Goal: Browse casually

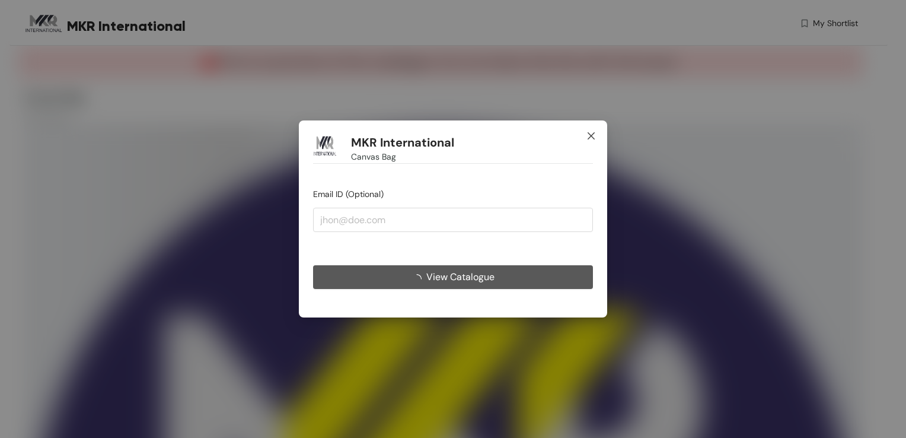
click at [589, 134] on icon "close" at bounding box center [591, 135] width 7 height 7
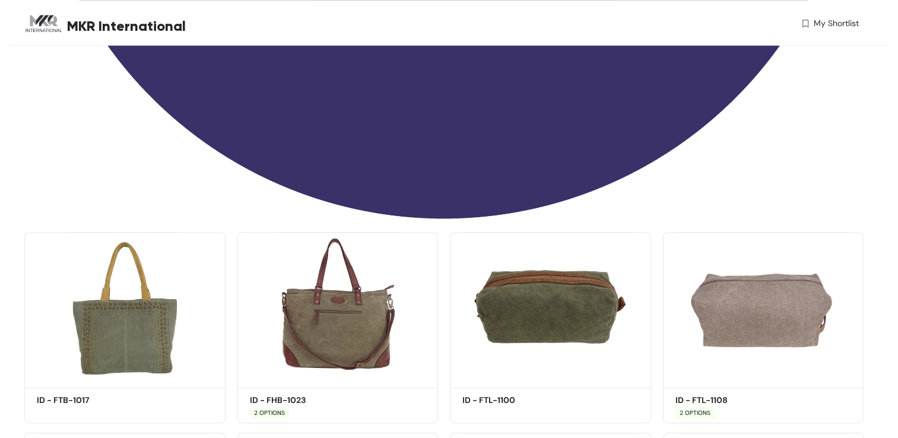
scroll to position [712, 0]
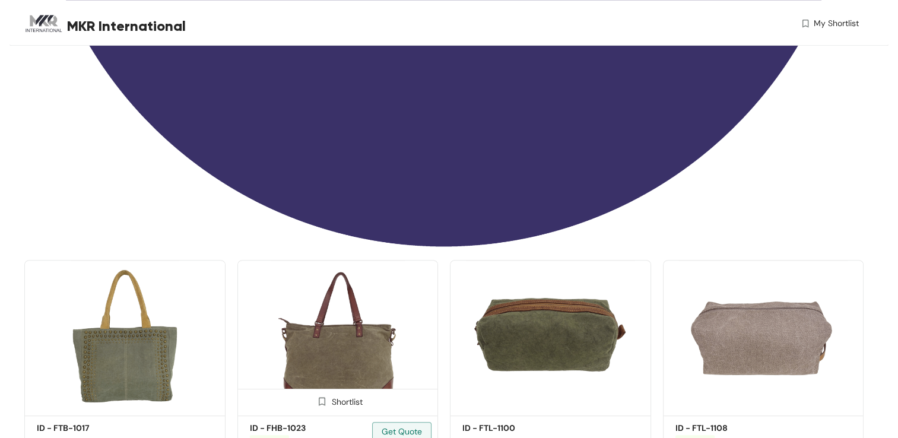
click at [357, 336] on img at bounding box center [337, 335] width 201 height 151
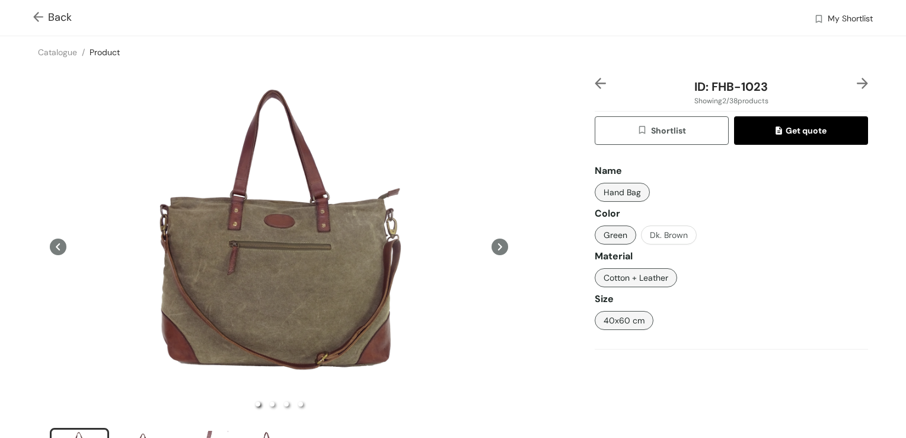
scroll to position [119, 0]
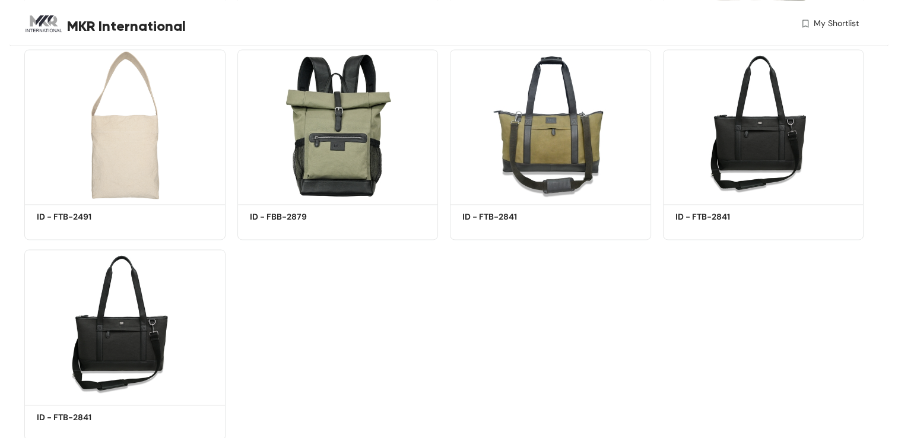
scroll to position [1706, 0]
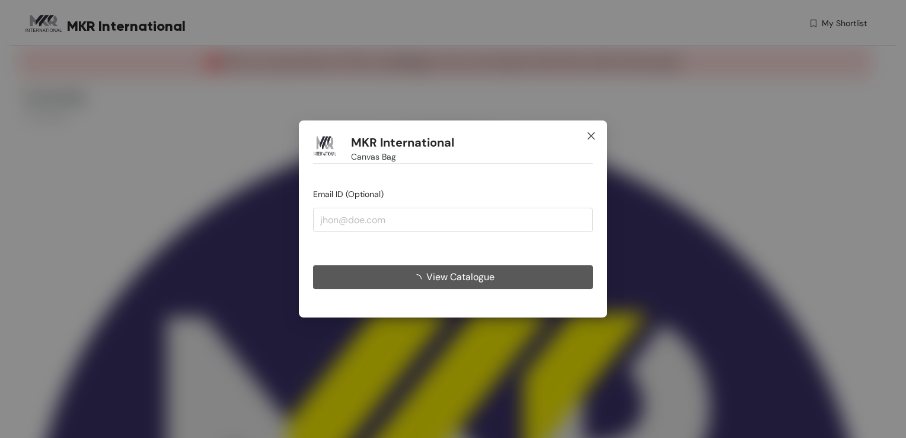
click at [593, 133] on icon "close" at bounding box center [591, 135] width 9 height 9
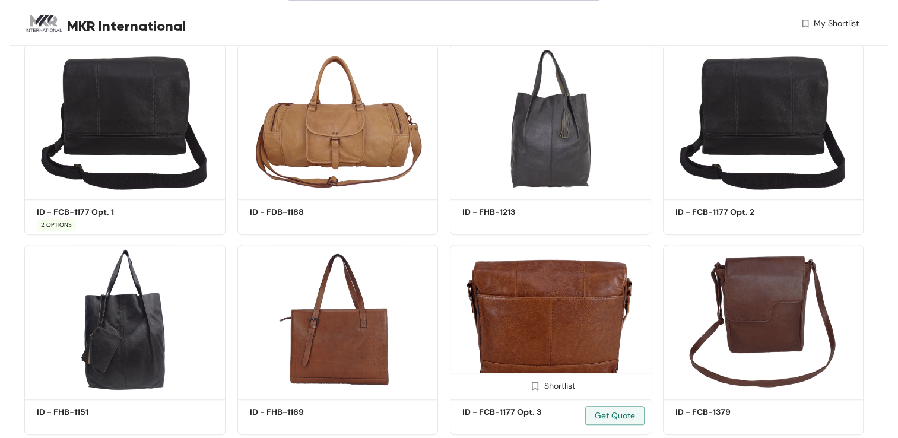
scroll to position [926, 0]
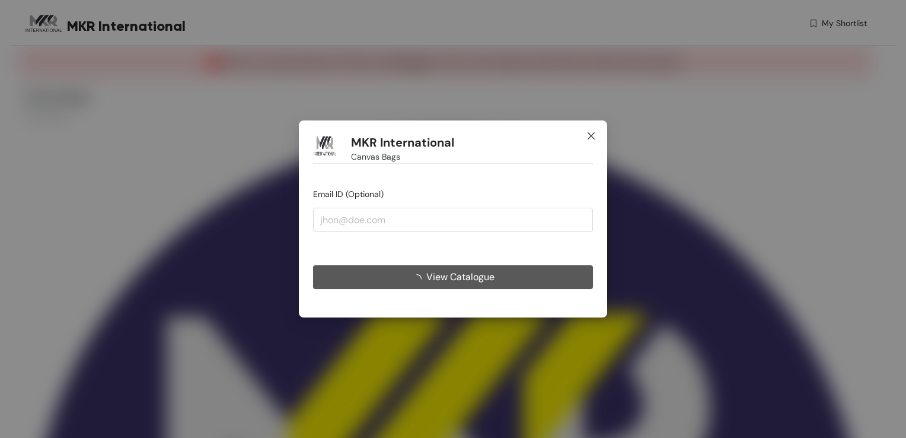
click at [588, 134] on icon "close" at bounding box center [591, 135] width 9 height 9
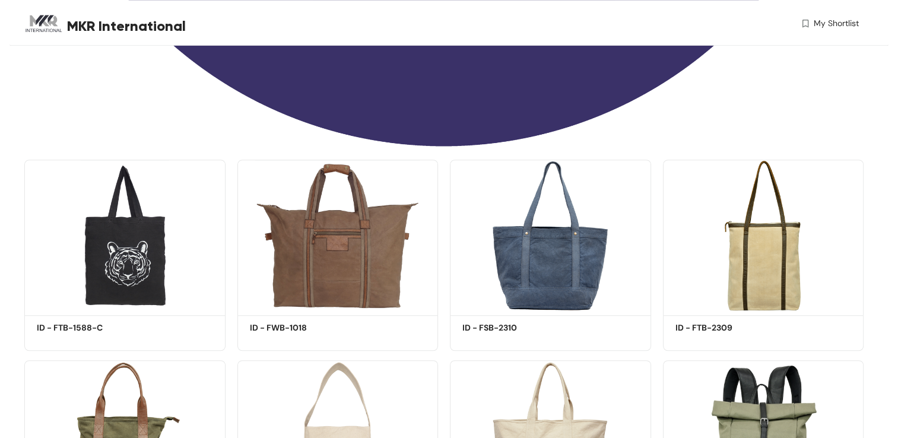
scroll to position [807, 0]
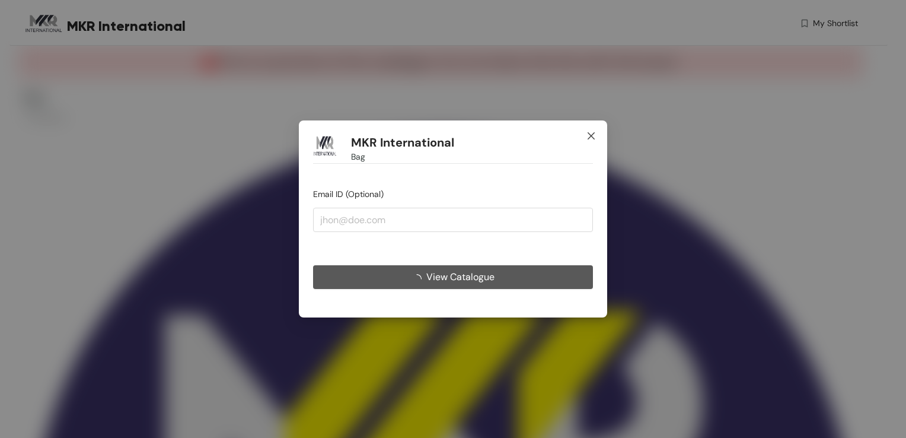
click at [592, 136] on icon "close" at bounding box center [591, 135] width 9 height 9
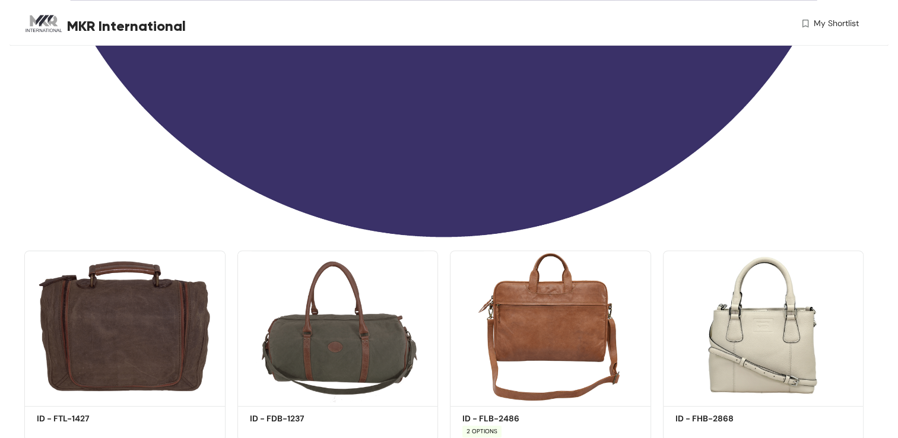
scroll to position [703, 0]
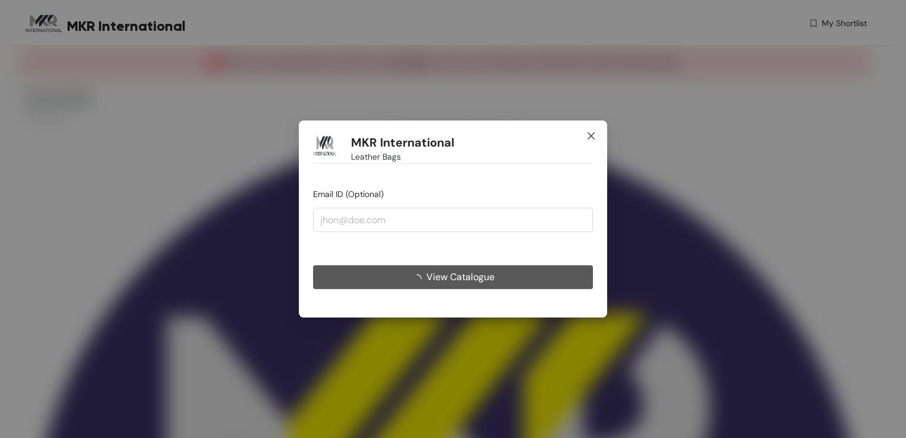
click at [590, 136] on icon "close" at bounding box center [591, 135] width 9 height 9
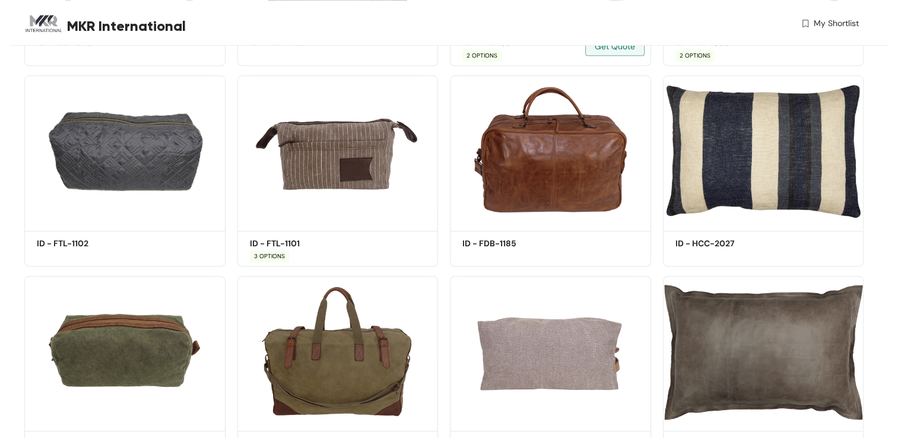
scroll to position [1246, 0]
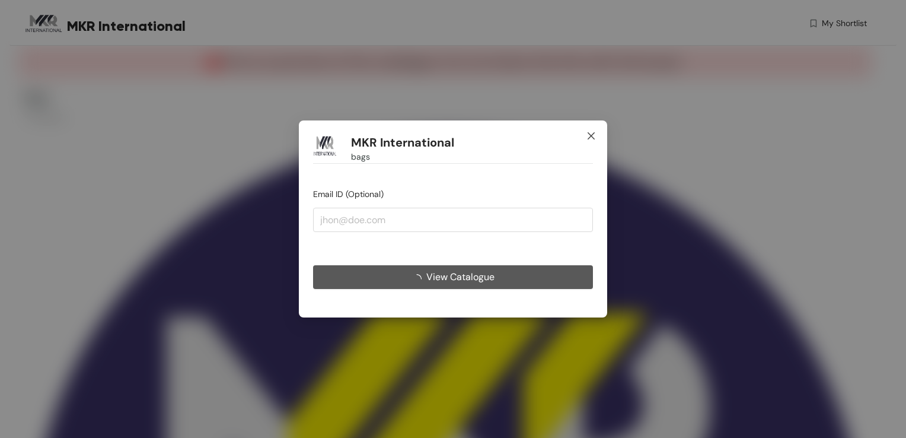
click at [594, 136] on icon "close" at bounding box center [591, 135] width 9 height 9
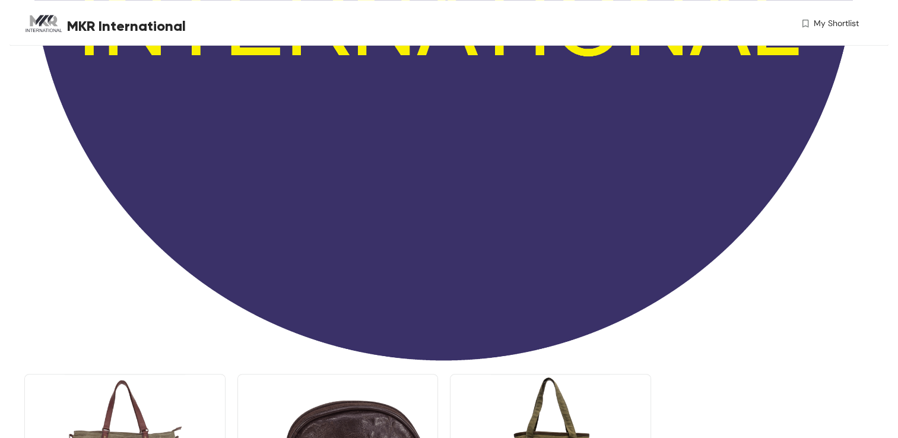
scroll to position [762, 0]
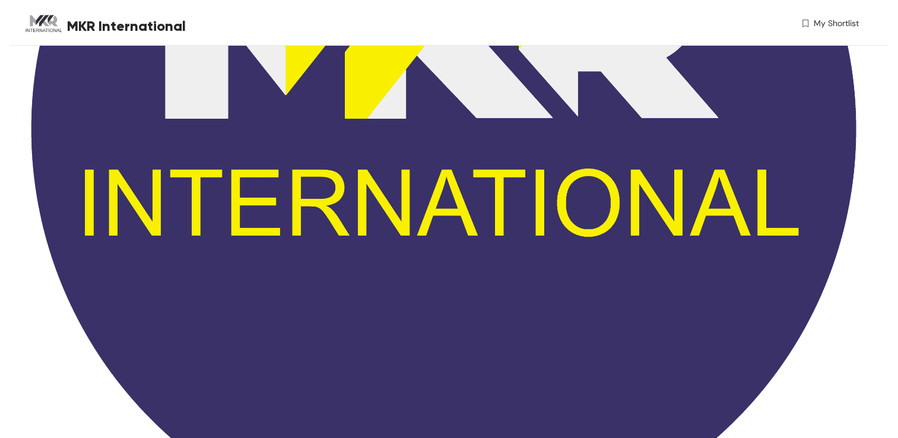
scroll to position [2, 0]
